Goal: Navigation & Orientation: Find specific page/section

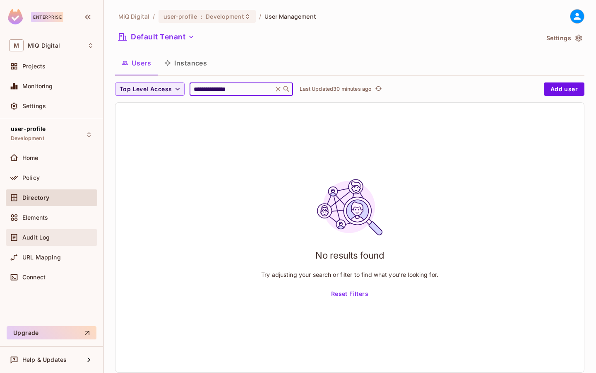
click at [57, 236] on div "Audit Log" at bounding box center [58, 237] width 72 height 7
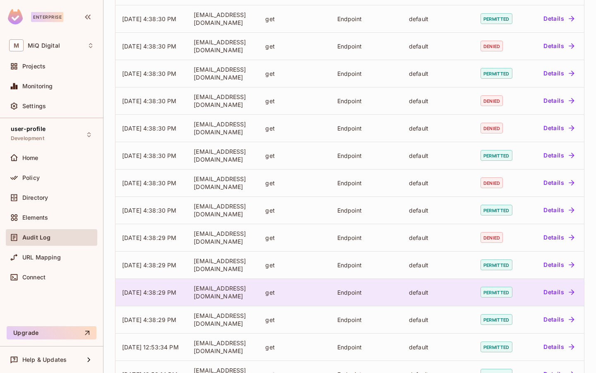
scroll to position [173, 0]
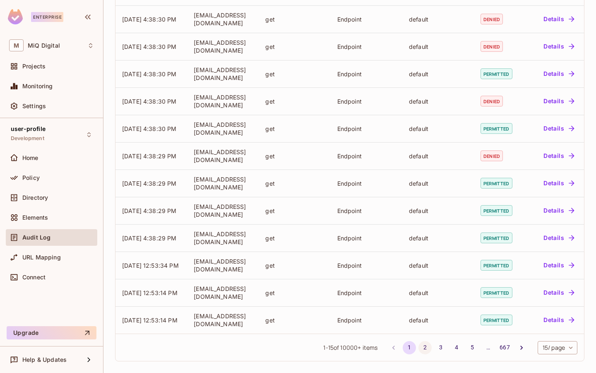
click at [418, 352] on button "2" at bounding box center [424, 347] width 13 height 13
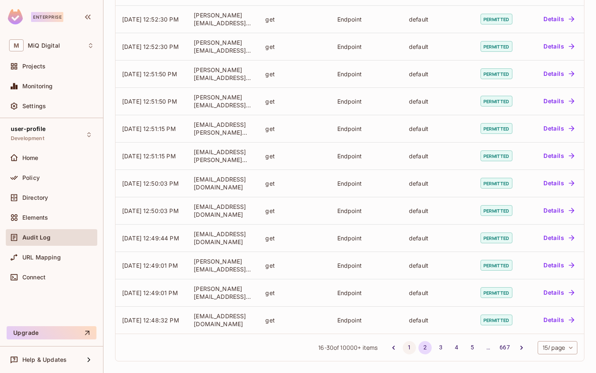
click at [403, 349] on button "1" at bounding box center [409, 347] width 13 height 13
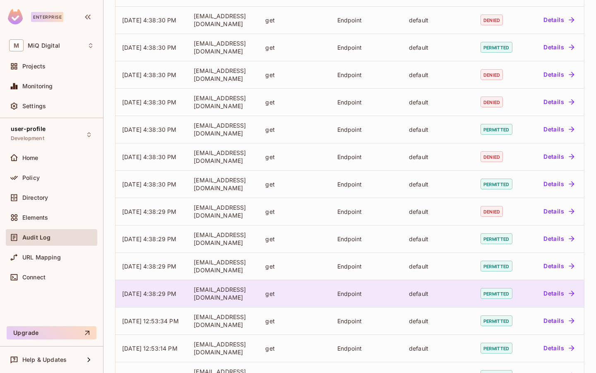
scroll to position [0, 0]
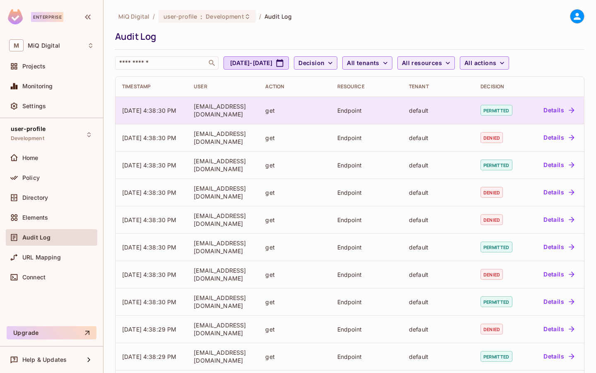
click at [554, 111] on button "Details" at bounding box center [558, 109] width 37 height 13
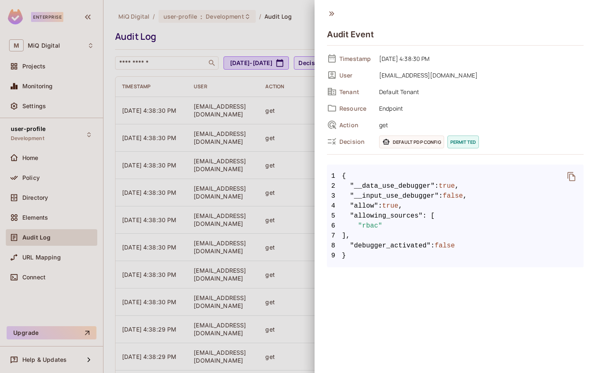
click at [307, 172] on div at bounding box center [298, 186] width 596 height 373
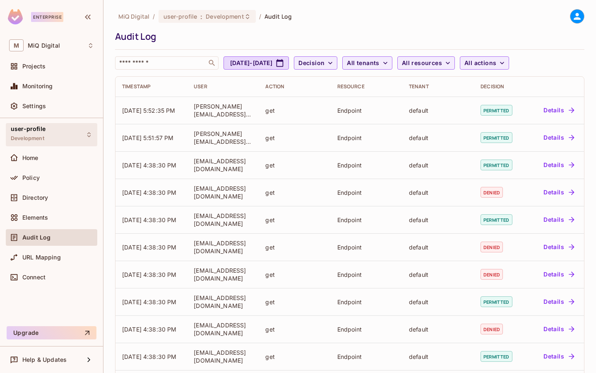
click at [37, 130] on span "user-profile" at bounding box center [28, 128] width 35 height 7
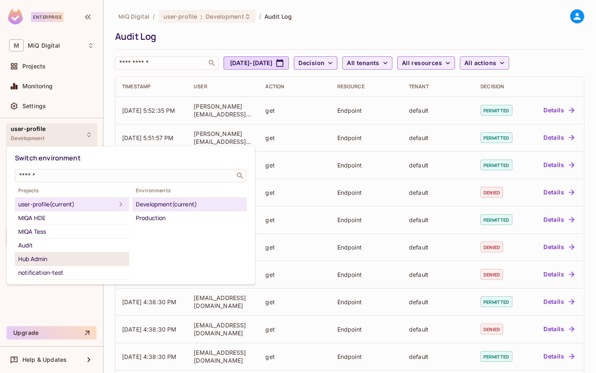
click at [43, 257] on div "Hub Admin" at bounding box center [72, 259] width 108 height 10
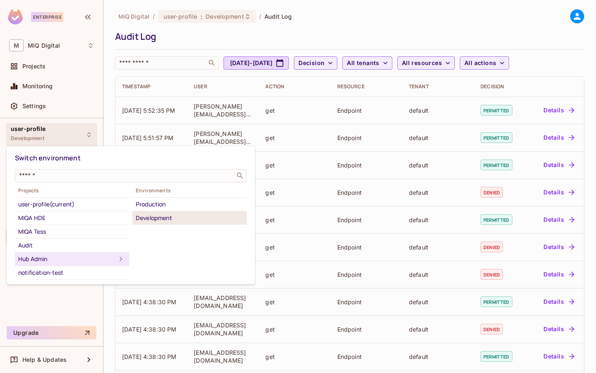
click at [168, 214] on div "Development" at bounding box center [190, 218] width 108 height 10
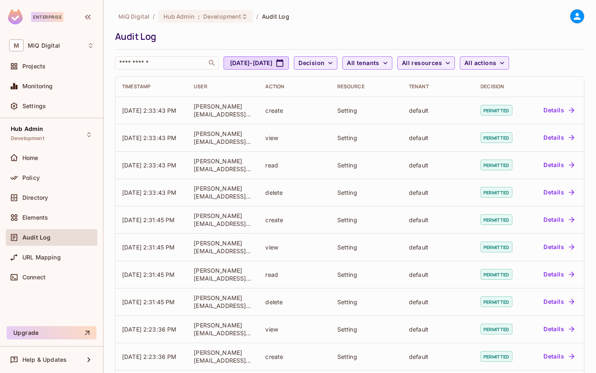
click at [43, 166] on div "Home" at bounding box center [51, 159] width 91 height 20
click at [40, 177] on div "Policy" at bounding box center [58, 177] width 72 height 7
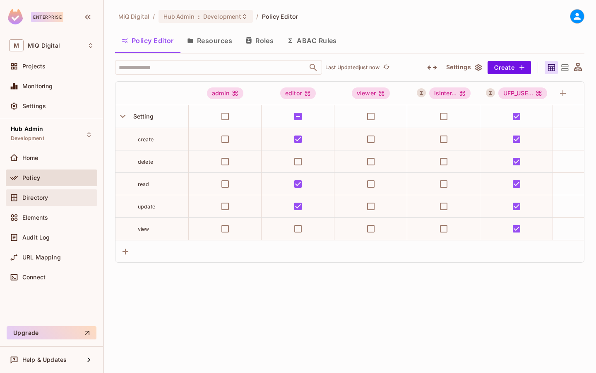
click at [46, 196] on span "Directory" at bounding box center [35, 197] width 26 height 7
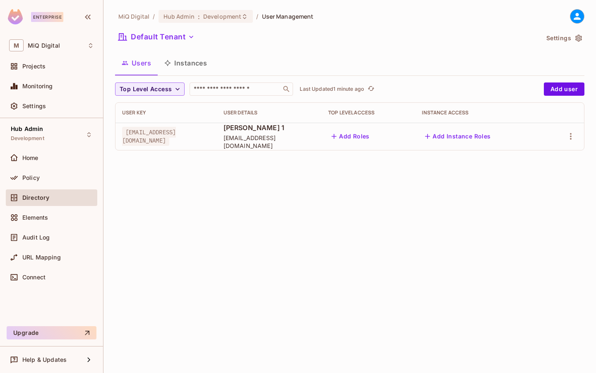
click at [576, 19] on icon at bounding box center [577, 16] width 7 height 7
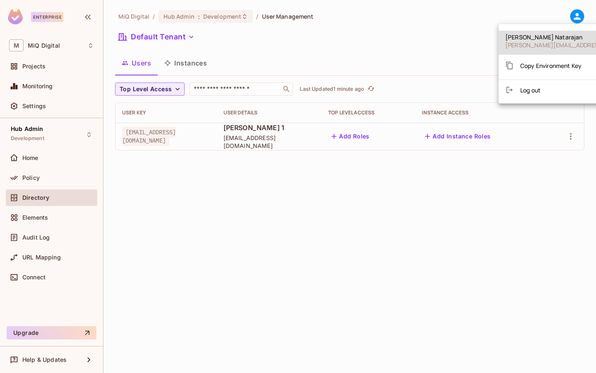
click at [547, 63] on span "Copy Environment Key" at bounding box center [550, 66] width 61 height 8
